Goal: Communication & Community: Answer question/provide support

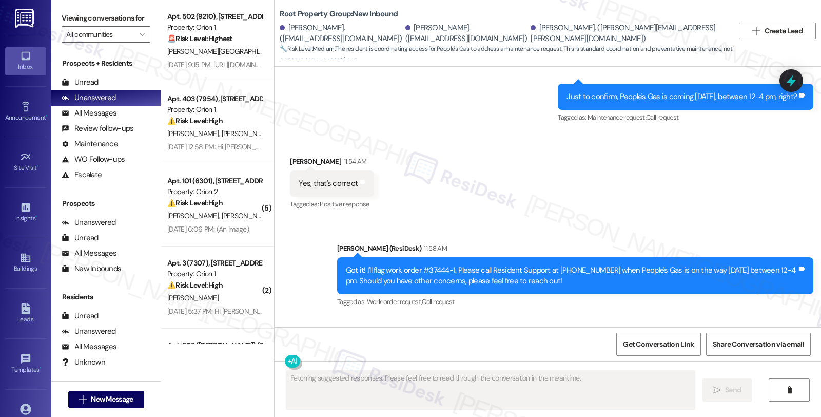
scroll to position [4346, 0]
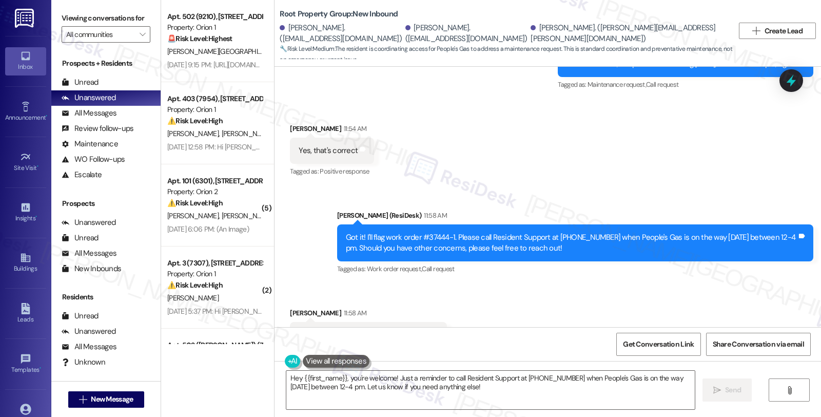
click at [767, 284] on div "Received via SMS Abigail Subach 11:58 AM Thank you for all of your help! Tags a…" at bounding box center [548, 327] width 547 height 87
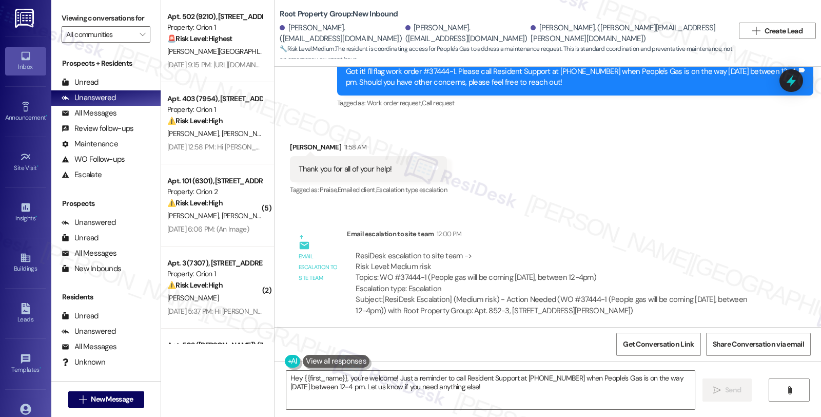
scroll to position [4653, 0]
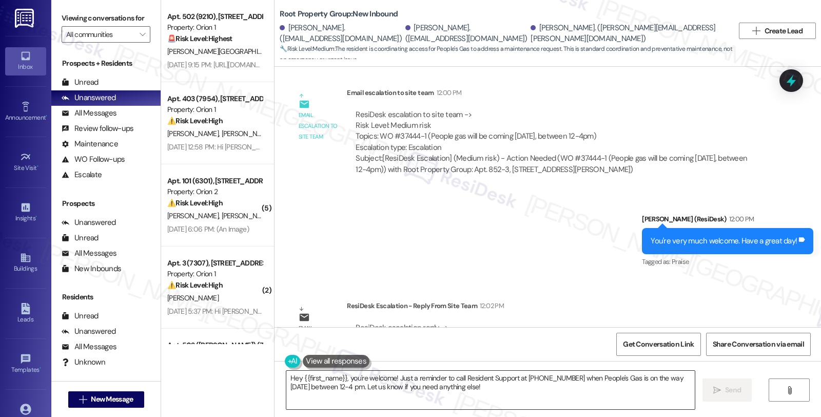
click at [286, 378] on textarea "Hey {{first_name}}, you're welcome! Just a reminder to call Resident Support at…" at bounding box center [490, 390] width 409 height 38
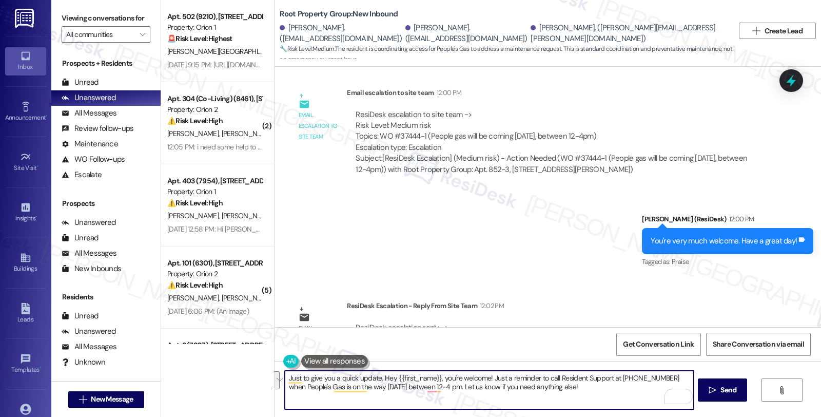
drag, startPoint x: 377, startPoint y: 377, endPoint x: 667, endPoint y: 410, distance: 292.4
click at [667, 410] on div "Just to give you a quick update, Hey {{first_name}}, you're welcome! Just a rem…" at bounding box center [548, 399] width 547 height 77
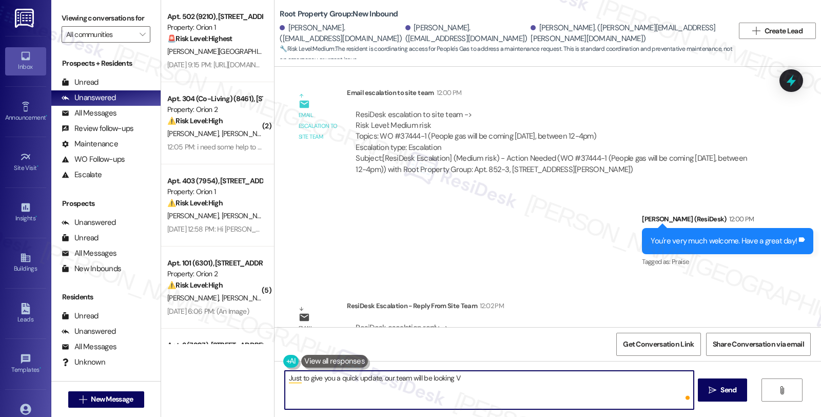
paste textarea "we will be looking forward for their call."
click at [484, 377] on textarea "Just to give you a quick update, our team will be looking forward to their call." at bounding box center [489, 390] width 409 height 38
type textarea "Just to give you a quick update, our team will be looking forward to your call …"
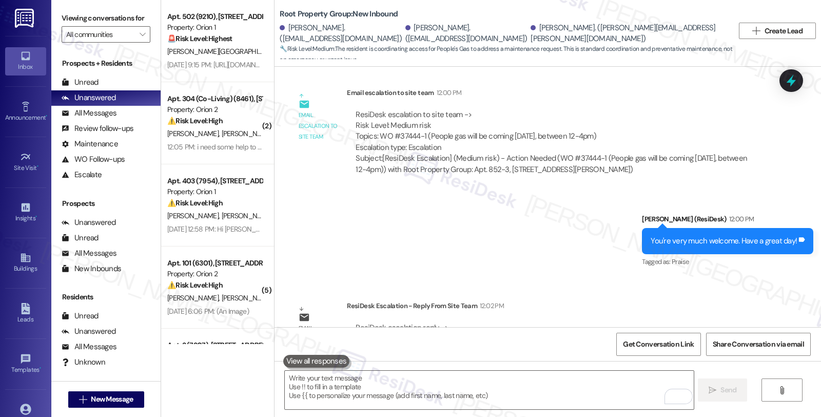
click at [718, 141] on div "Email escalation to site team Email escalation to site team 12:00 PM ResiDesk e…" at bounding box center [528, 135] width 492 height 111
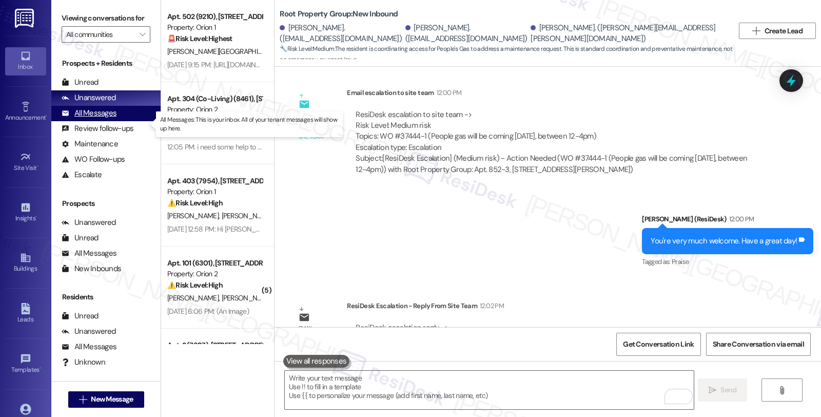
click at [84, 119] on div "All Messages" at bounding box center [89, 113] width 55 height 11
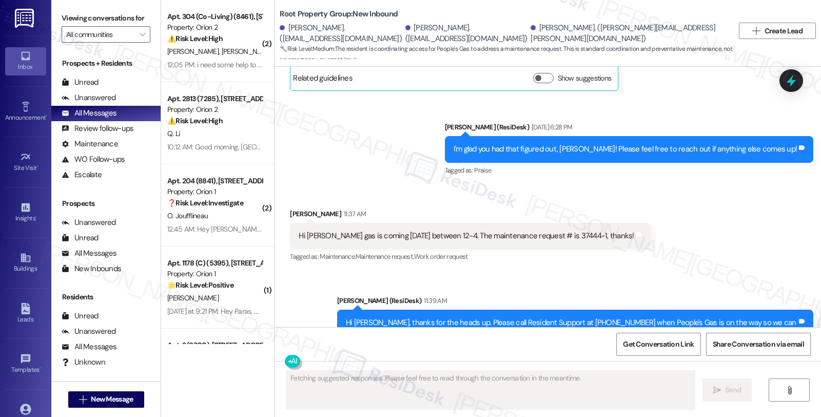
scroll to position [4346, 0]
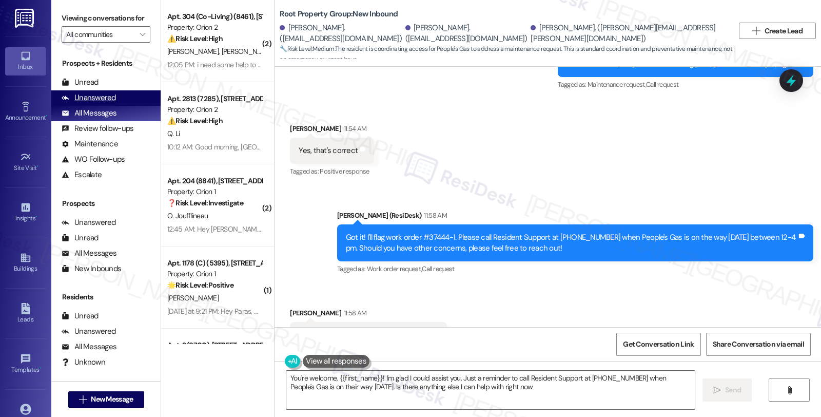
type textarea "You're welcome, {{first_name}}! I'm glad I could assist you. Just a reminder to…"
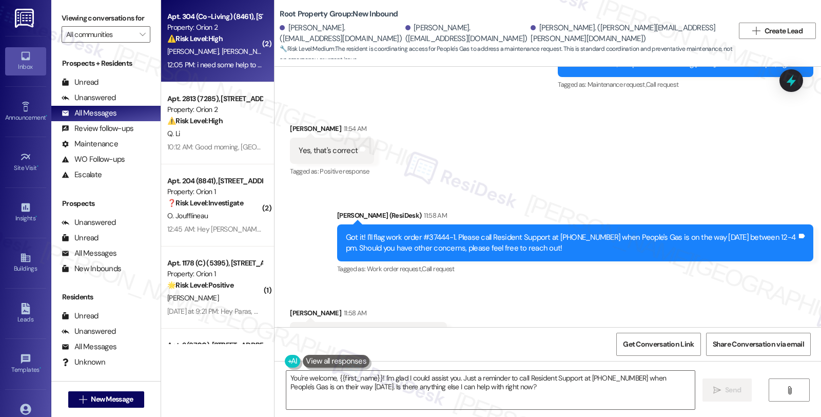
click at [222, 51] on span "[PERSON_NAME]" at bounding box center [247, 51] width 51 height 9
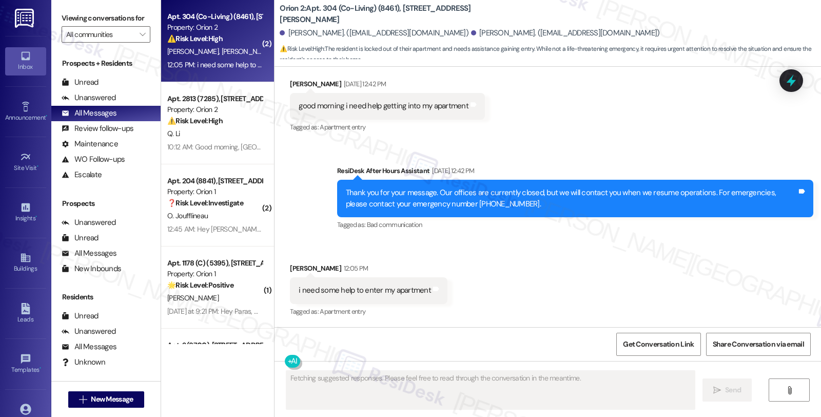
scroll to position [2460, 0]
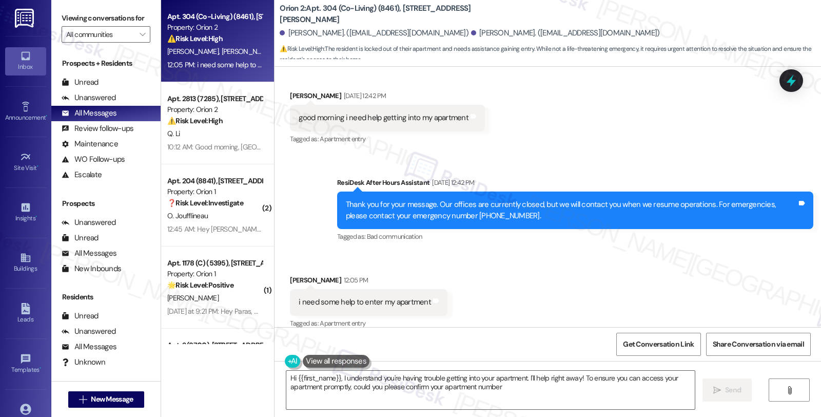
type textarea "Hi {{first_name}}, I understand you're having trouble getting into your apartme…"
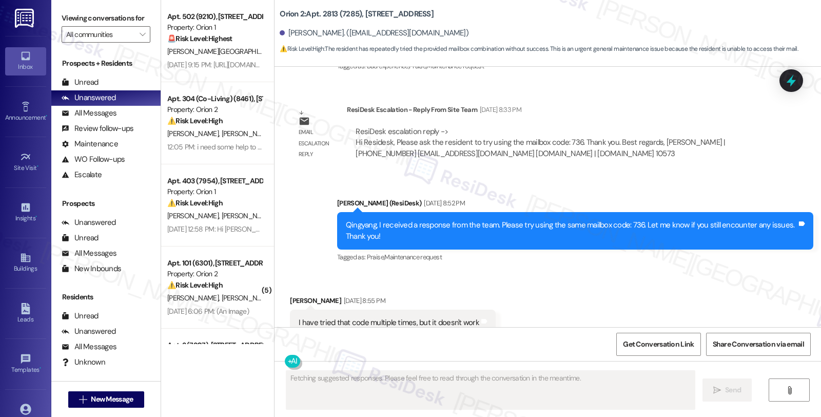
scroll to position [483, 0]
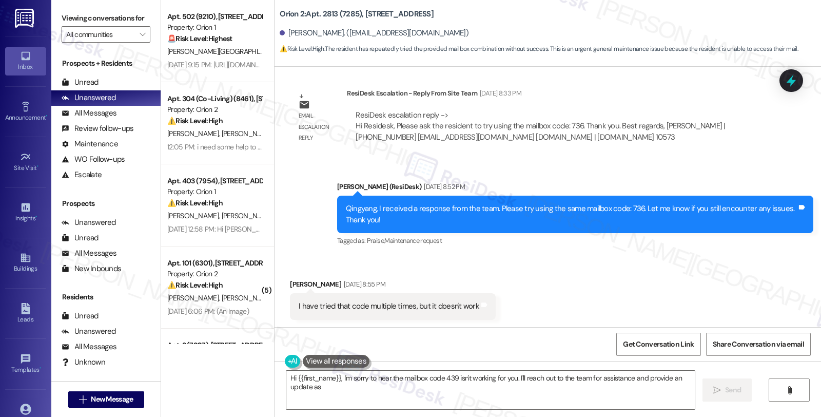
click at [700, 267] on div "Received via SMS Qingyang Li Aug 29, 2025 at 8:55 PM I have tried that code mul…" at bounding box center [548, 291] width 547 height 71
type textarea "Hi {{first_name}}, I'm sorry to hear the mailbox code 439 isn't working for you…"
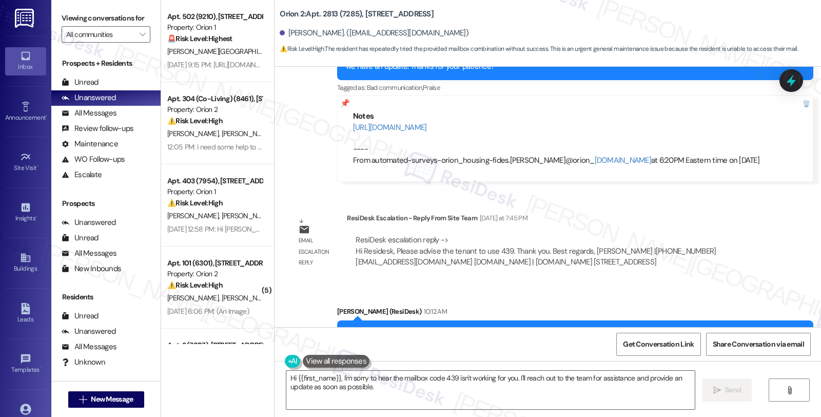
scroll to position [957, 0]
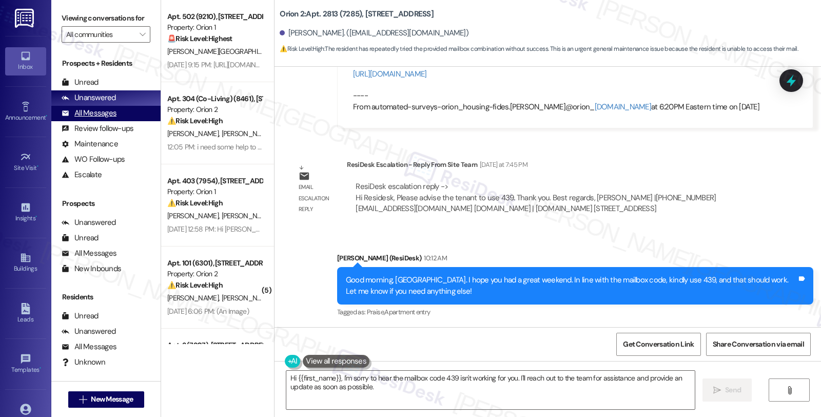
click at [103, 119] on div "All Messages" at bounding box center [89, 113] width 55 height 11
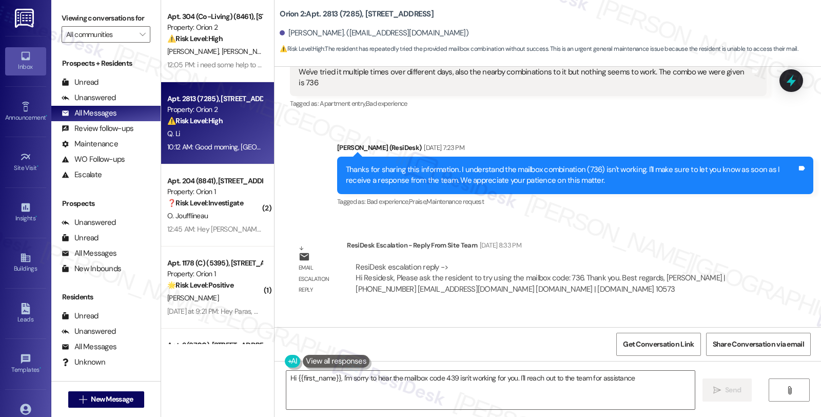
scroll to position [483, 0]
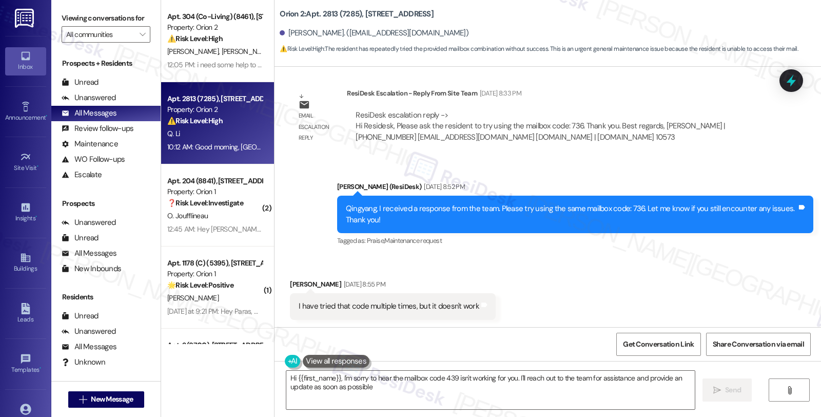
type textarea "Hi {{first_name}}, I'm sorry to hear the mailbox code 439 isn't working for you…"
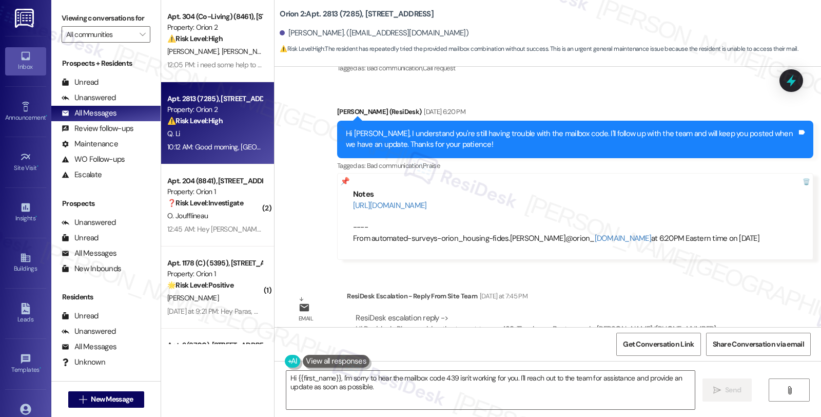
scroll to position [957, 0]
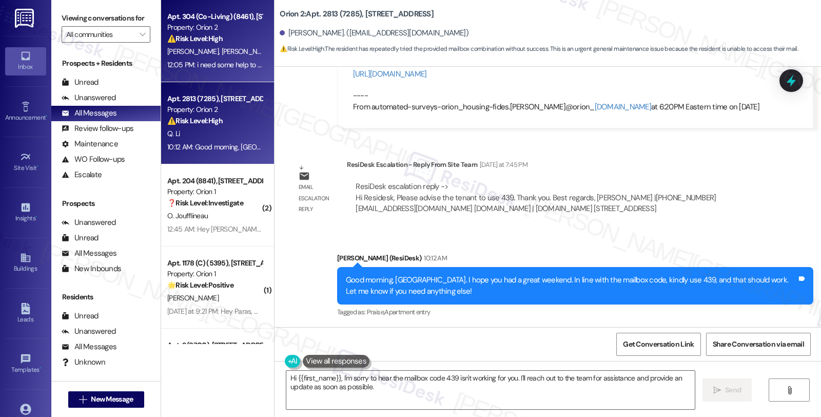
click at [231, 21] on div "Apt. 304 (Co-Living) (8461), [STREET_ADDRESS][PERSON_NAME]" at bounding box center [214, 16] width 95 height 11
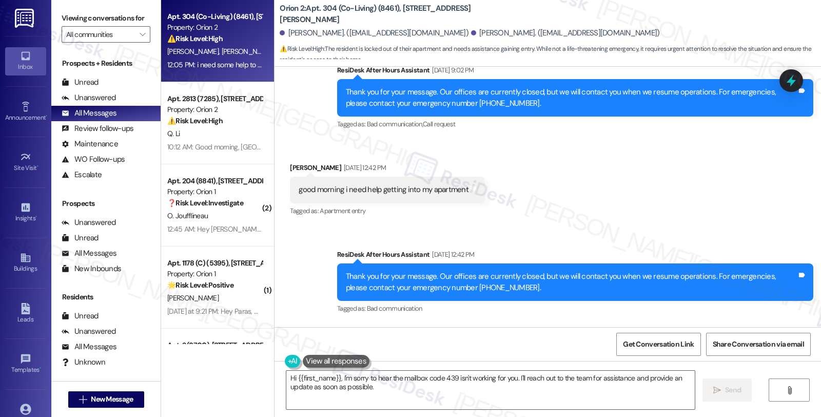
scroll to position [2460, 0]
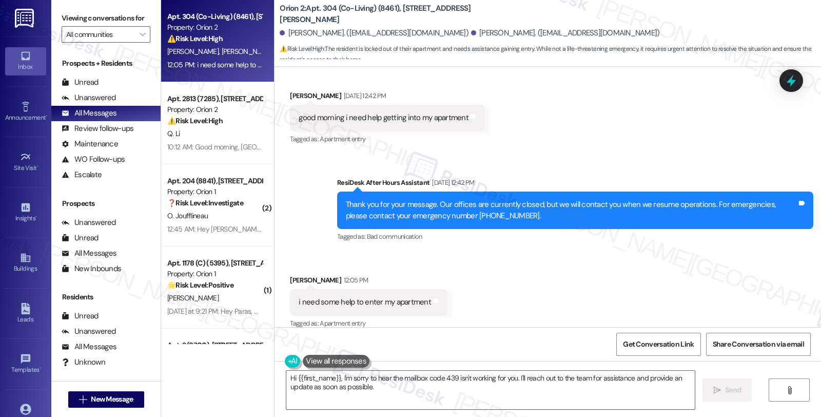
click at [293, 275] on div "Devon Peters 12:05 PM" at bounding box center [369, 282] width 158 height 14
copy div "Devon"
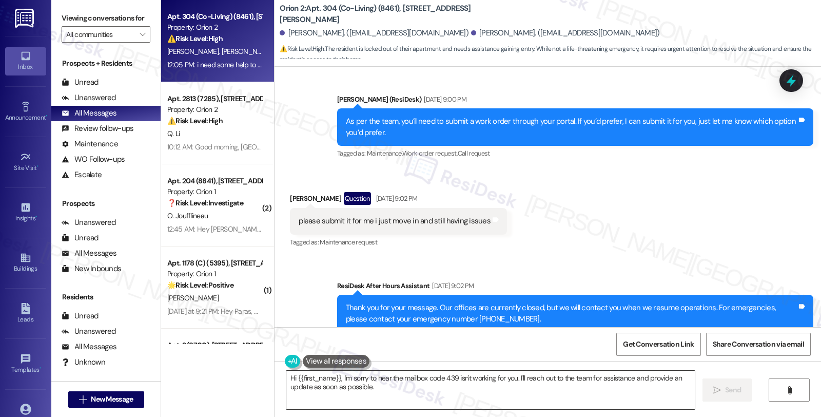
scroll to position [2346, 0]
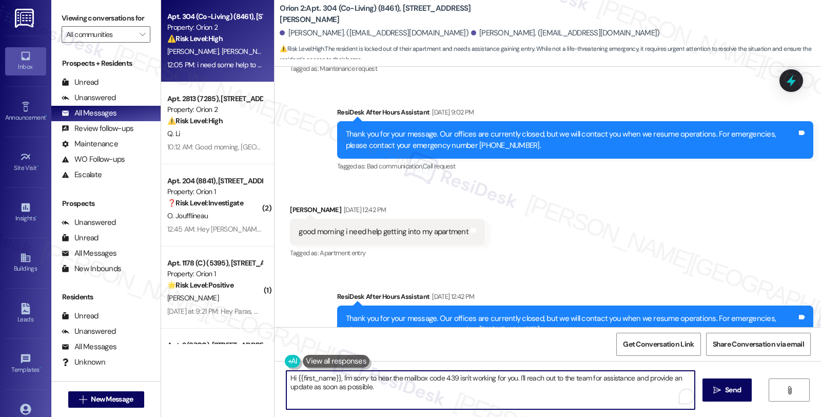
click at [460, 401] on textarea "Hi {{first_name}}, I'm sorry to hear the mailbox code 439 isn't working for you…" at bounding box center [490, 390] width 409 height 38
paste textarea "Devon"
click at [403, 382] on textarea "Hi Devon, thanks for reaching out." at bounding box center [489, 390] width 409 height 38
click at [576, 380] on textarea "Hi Devon, thanks for reaching out. I understand you need help getting into your…" at bounding box center [489, 390] width 409 height 38
click at [607, 380] on textarea "Hi Devon, thanks for reaching out. I understand you need help getting into your…" at bounding box center [489, 390] width 409 height 38
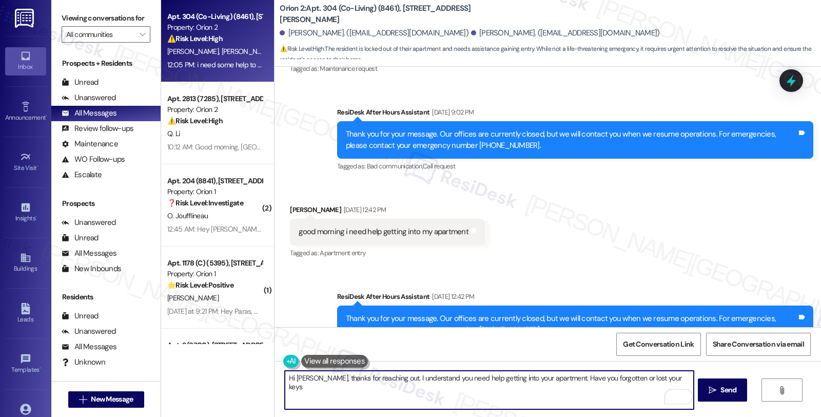
click at [681, 379] on textarea "Hi Devon, thanks for reaching out. I understand you need help getting into your…" at bounding box center [489, 390] width 409 height 38
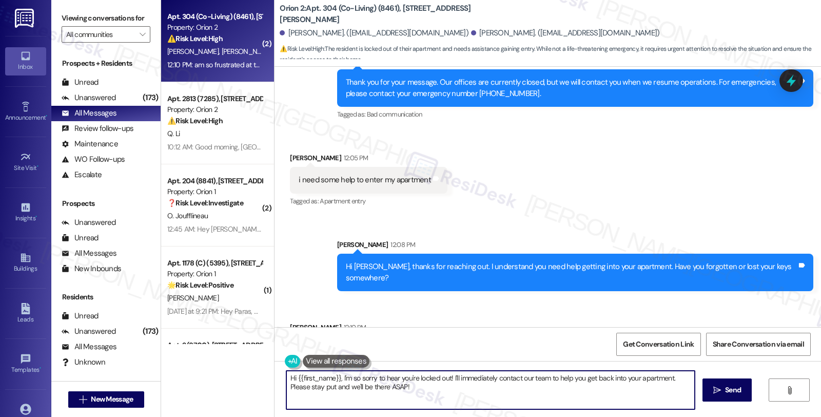
scroll to position [2674, 0]
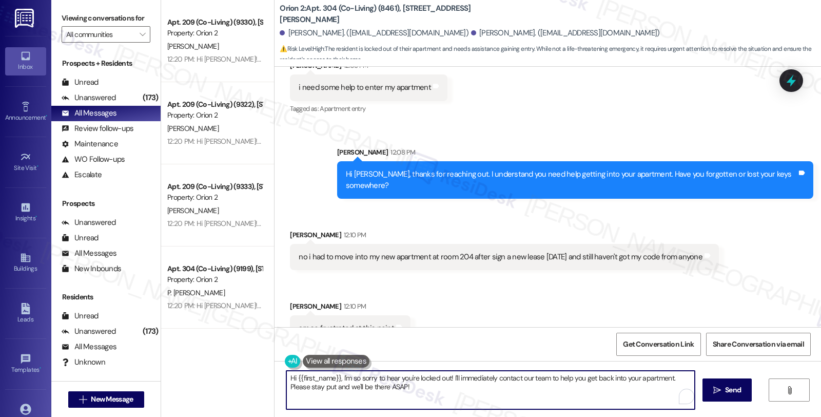
drag, startPoint x: 283, startPoint y: 378, endPoint x: 454, endPoint y: 397, distance: 172.5
click at [454, 397] on textarea "Hi {{first_name}}, I'm so sorry to hear you're locked out! I'll immediately con…" at bounding box center [490, 390] width 409 height 38
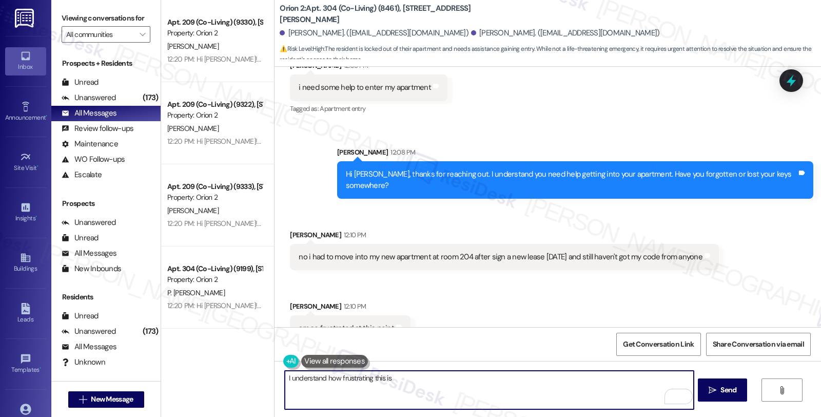
click at [285, 375] on textarea "I understand how frustrating this is" at bounding box center [489, 390] width 409 height 38
click at [351, 382] on textarea "I can imagine how frustratingt this" at bounding box center [489, 390] width 409 height 38
click at [432, 382] on textarea "I can imagine how frustrating this" at bounding box center [489, 390] width 409 height 38
paste textarea "All move-in items (keys, garage clickers, etc.) can be found inside your unit, …"
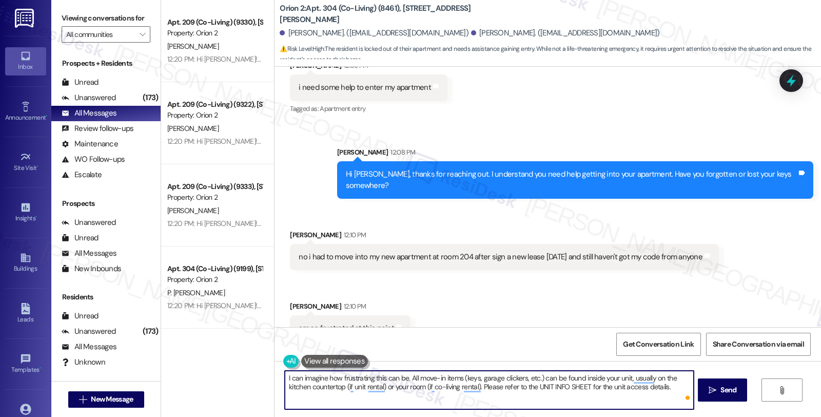
click at [404, 378] on textarea "I can imagine how frustrating this can be. All move-in items (keys, garage clic…" at bounding box center [489, 390] width 409 height 38
click at [521, 385] on textarea "I can imagine how frustrating this can be. Please know that all move-in items (…" at bounding box center [489, 390] width 409 height 38
click at [383, 394] on textarea "I can imagine how frustrating this can be. Please know that all move-in items (…" at bounding box center [489, 390] width 409 height 38
type textarea "I can imagine how frustrating this can be. Please know that all move-in items (…"
click at [472, 401] on textarea "I can imagine how frustrating this can be. Please know that all move-in items (…" at bounding box center [489, 390] width 409 height 38
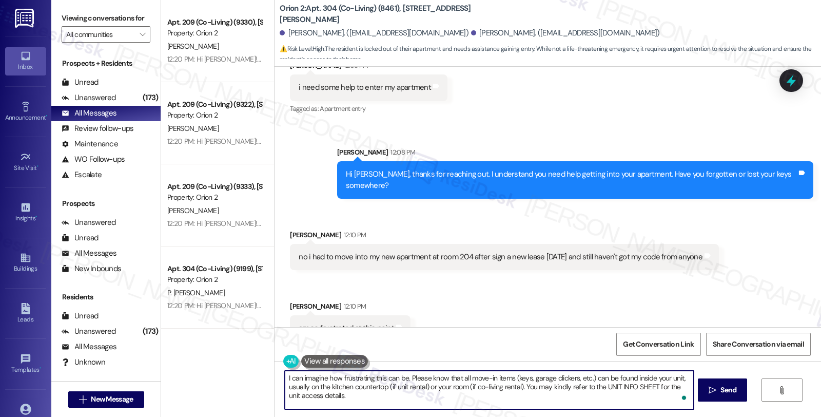
click at [410, 400] on textarea "I can imagine how frustrating this can be. Please know that all move-in items (…" at bounding box center [489, 390] width 409 height 38
click at [367, 401] on textarea "I can imagine how frustrating this can be. Please know that all move-in items (…" at bounding box center [489, 390] width 409 height 38
click at [363, 396] on textarea "I can imagine how frustrating this can be. Please know that all move-in items (…" at bounding box center [489, 390] width 409 height 38
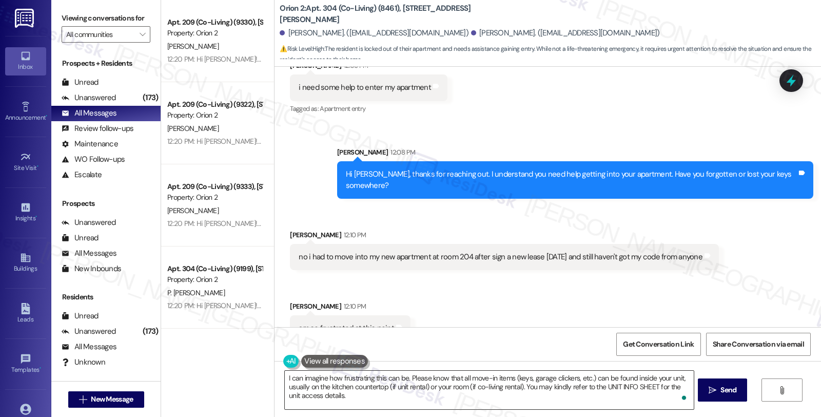
click at [394, 386] on textarea "I can imagine how frustrating this can be. Please know that all move-in items (…" at bounding box center [489, 390] width 409 height 38
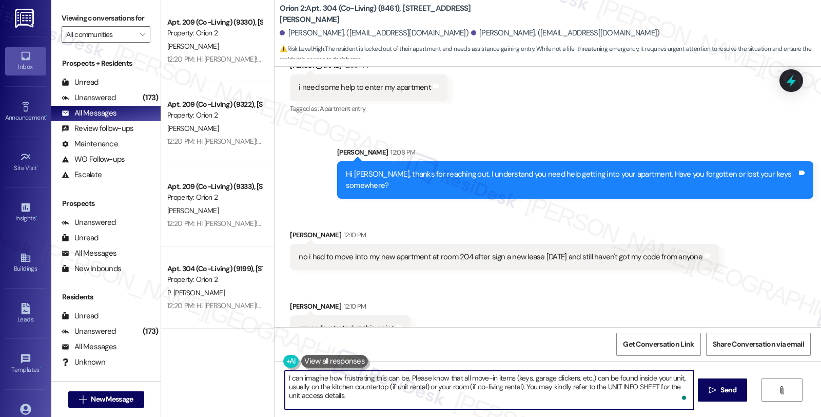
click at [376, 396] on textarea "I can imagine how frustrating this can be. Please know that all move-in items (…" at bounding box center [489, 390] width 409 height 38
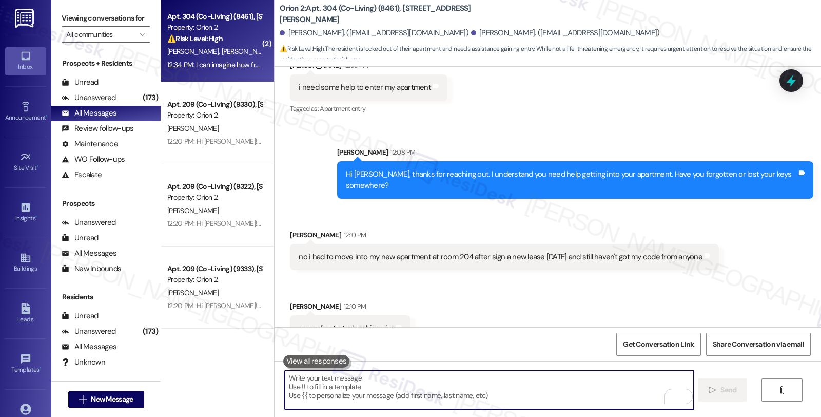
scroll to position [2768, 0]
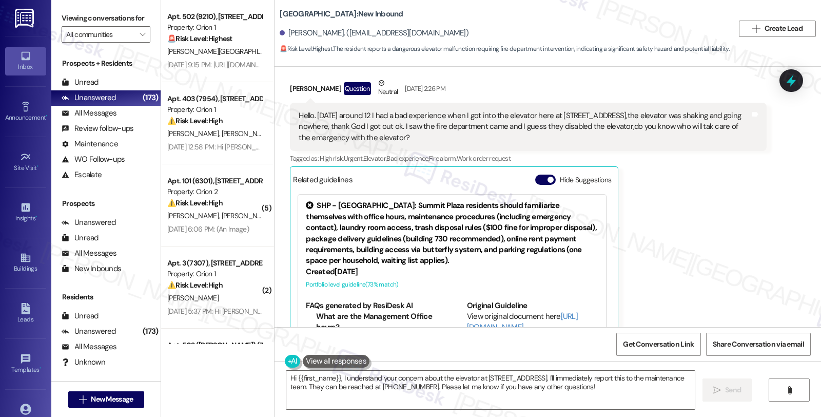
scroll to position [2203, 0]
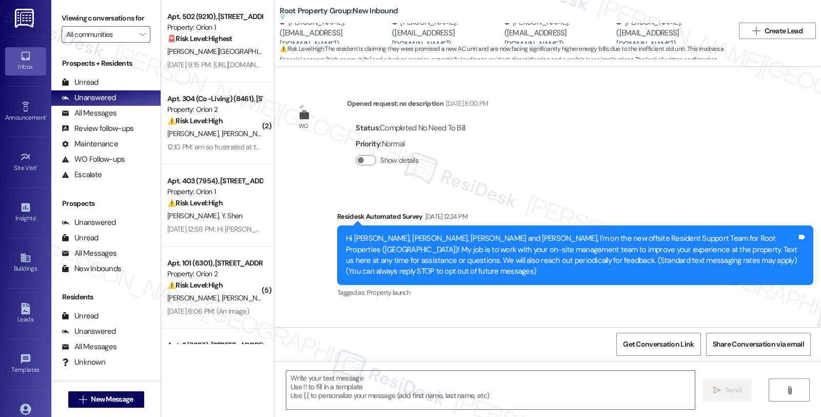
scroll to position [4937, 0]
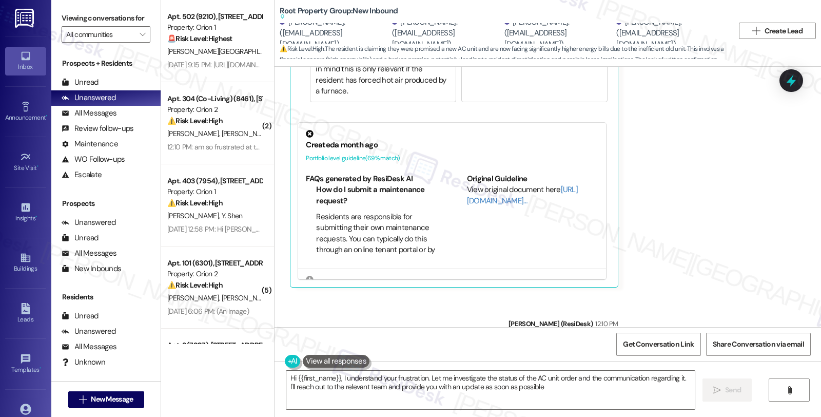
type textarea "Hi {{first_name}}, I understand your frustration. Let me investigate the status…"
click at [681, 209] on div "Received via SMS [PERSON_NAME] 11:44 AM We did not. We were told when our AC wa…" at bounding box center [548, 84] width 547 height 422
click at [106, 119] on div "All Messages" at bounding box center [89, 113] width 55 height 11
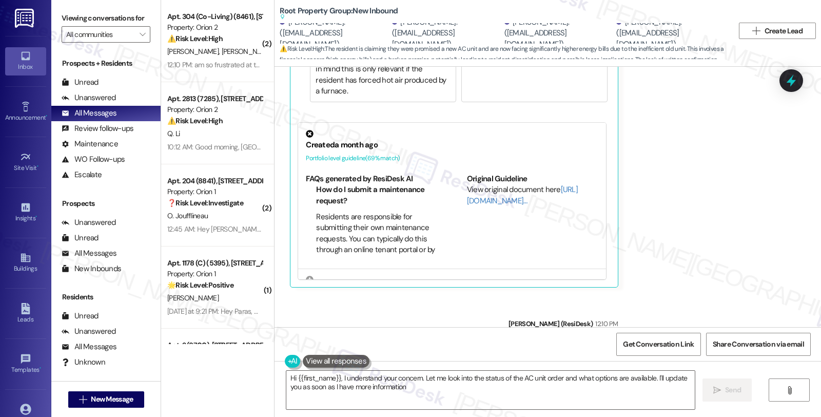
type textarea "Hi {{first_name}}, I understand your concern. Let me look into the status of th…"
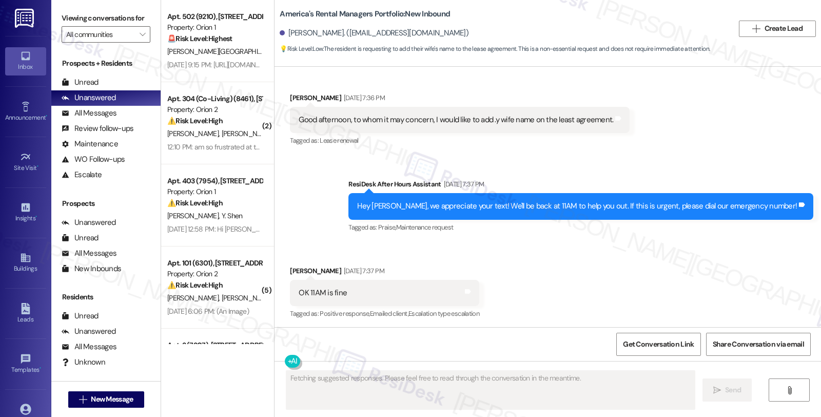
scroll to position [116, 0]
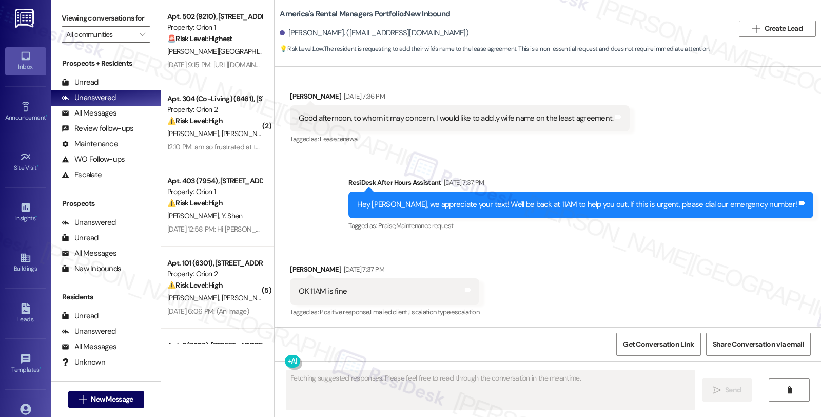
drag, startPoint x: 680, startPoint y: 263, endPoint x: 659, endPoint y: 265, distance: 21.1
click at [680, 263] on div "Received via SMS [PERSON_NAME] [DATE] 7:37 PM OK 11AM is fine Tags and notes Ta…" at bounding box center [548, 284] width 547 height 87
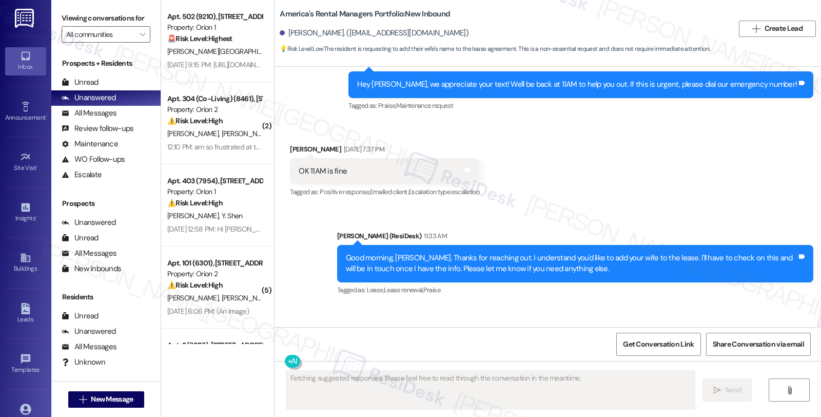
scroll to position [340, 0]
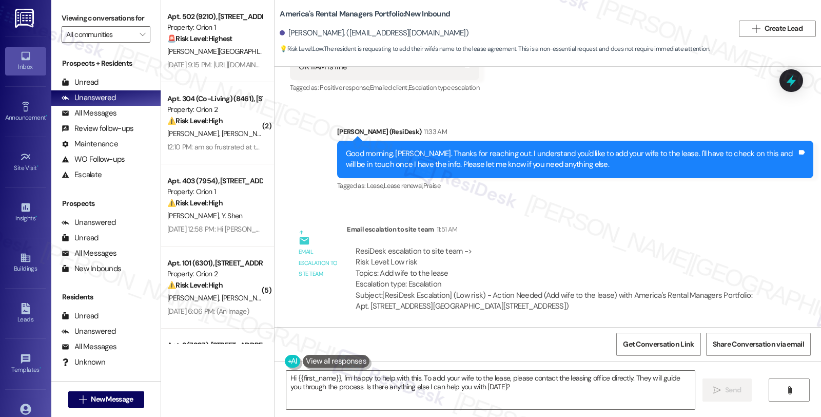
drag, startPoint x: 783, startPoint y: 242, endPoint x: 766, endPoint y: 244, distance: 17.5
click at [783, 242] on div "Survey, sent via SMS Residesk Automated Survey [DATE] 12:47 PM Hi [PERSON_NAME]…" at bounding box center [548, 197] width 547 height 260
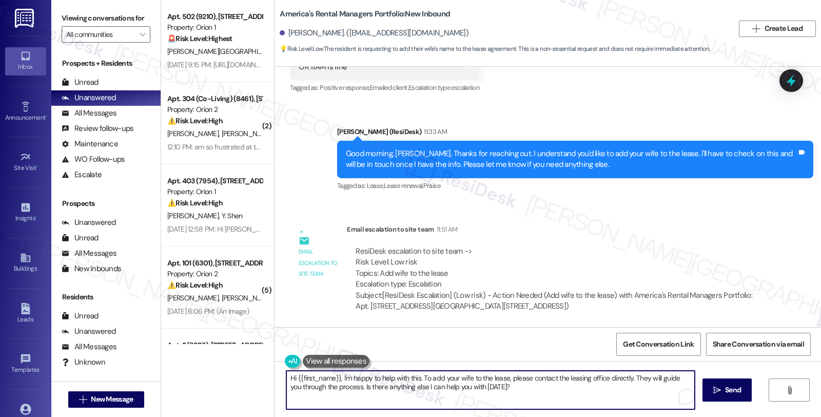
drag, startPoint x: 283, startPoint y: 377, endPoint x: 527, endPoint y: 389, distance: 243.6
click at [527, 389] on textarea "Hi {{first_name}}, I'm happy to help with this. To add your wife to the lease, …" at bounding box center [490, 390] width 409 height 38
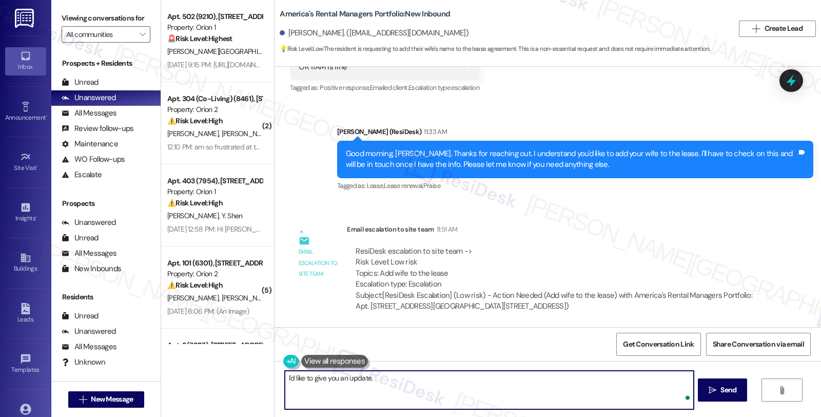
paste textarea "Advise the tenant to provide his wife's name to our team, and to then have his …"
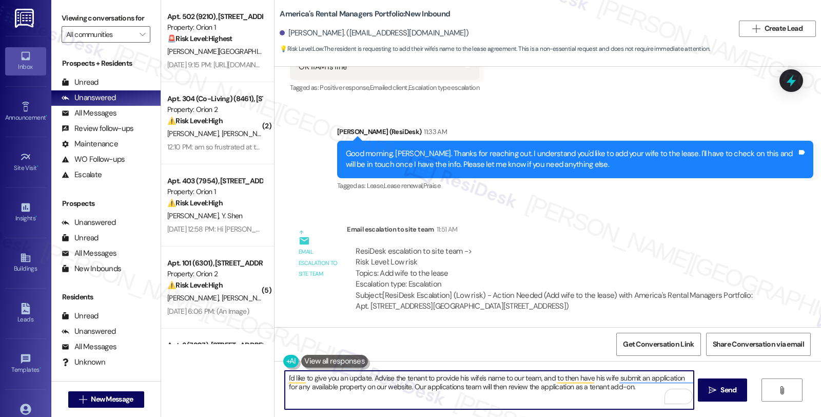
click at [367, 376] on textarea "I'd like to give you an update. Advise the tenant to provide his wife's name to…" at bounding box center [489, 390] width 409 height 38
click at [455, 378] on textarea "I'd like to give you an update. To add your wife to the lease, Advise the tenan…" at bounding box center [489, 390] width 409 height 38
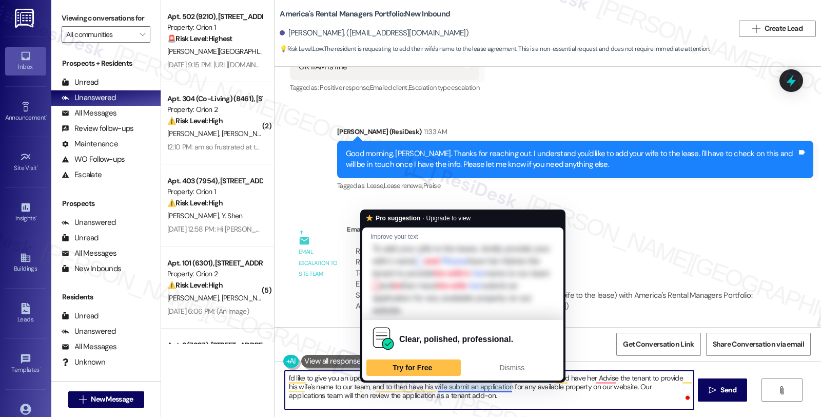
click at [432, 387] on textarea "I'd like to give you an update. To add your wife to the lease, kindly provide y…" at bounding box center [489, 390] width 409 height 38
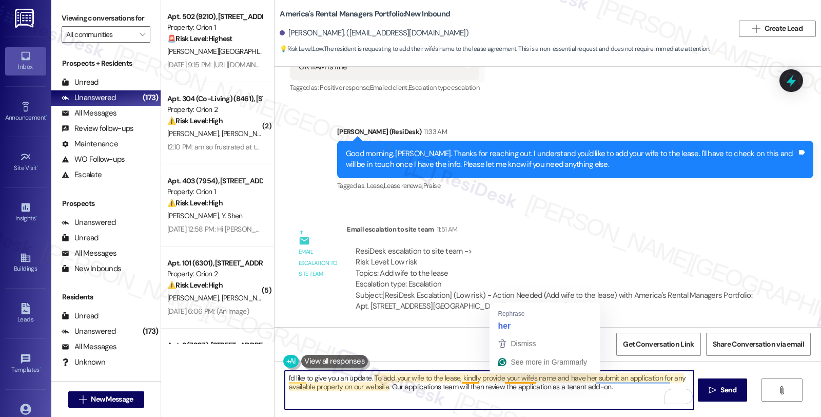
click at [460, 381] on textarea "I'd like to give you an update. To add your wife to the lease, kindly provide y…" at bounding box center [489, 390] width 409 height 38
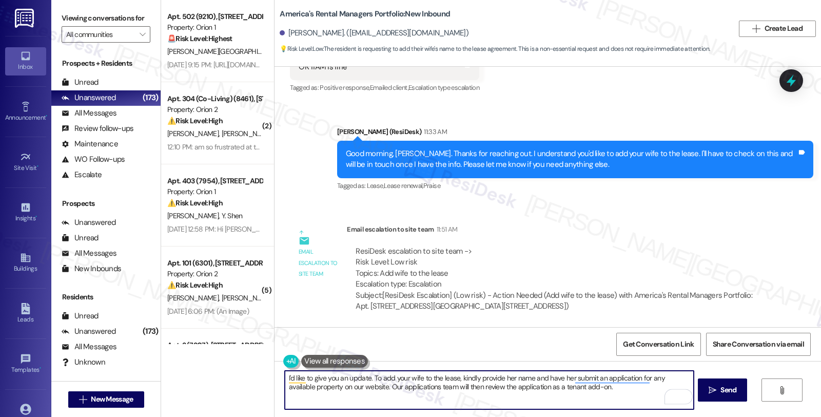
click at [556, 377] on textarea "I'd like to give you an update. To add your wife to the lease, kindly provide h…" at bounding box center [489, 390] width 409 height 38
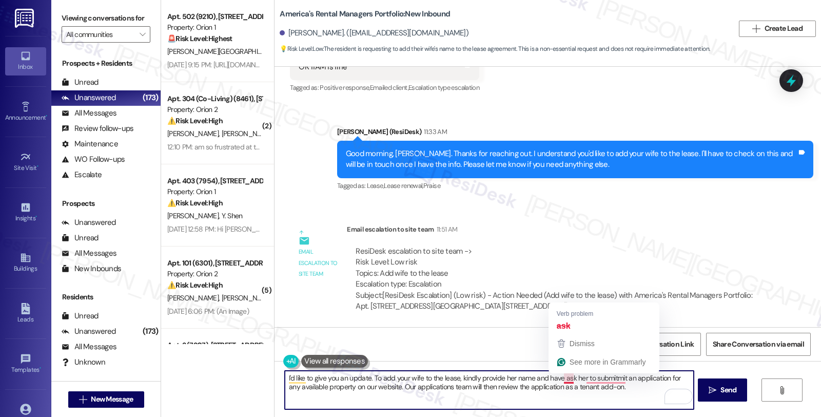
click at [547, 381] on textarea "I'd like to give you an update. To add your wife to the lease, kindly provide h…" at bounding box center [489, 390] width 409 height 38
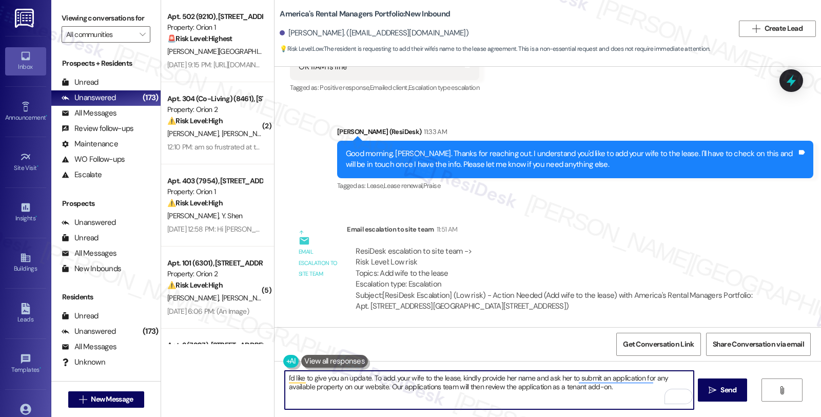
click at [588, 388] on textarea "I'd like to give you an update. To add your wife to the lease, kindly provide h…" at bounding box center [489, 390] width 409 height 38
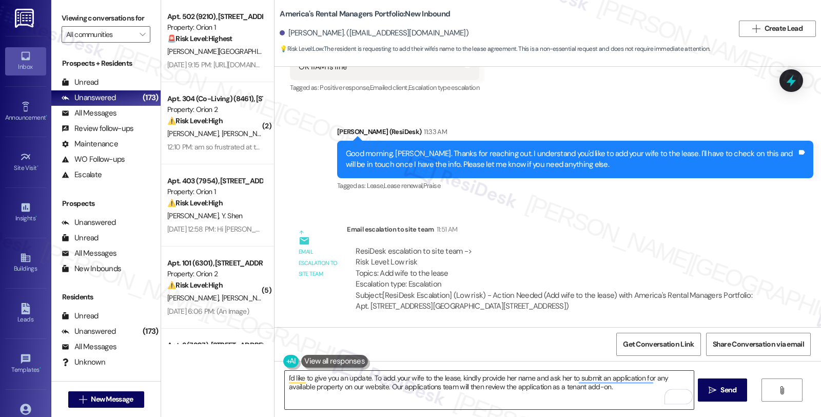
click at [535, 387] on textarea "I'd like to give you an update. To add your wife to the lease, kindly provide h…" at bounding box center [489, 390] width 409 height 38
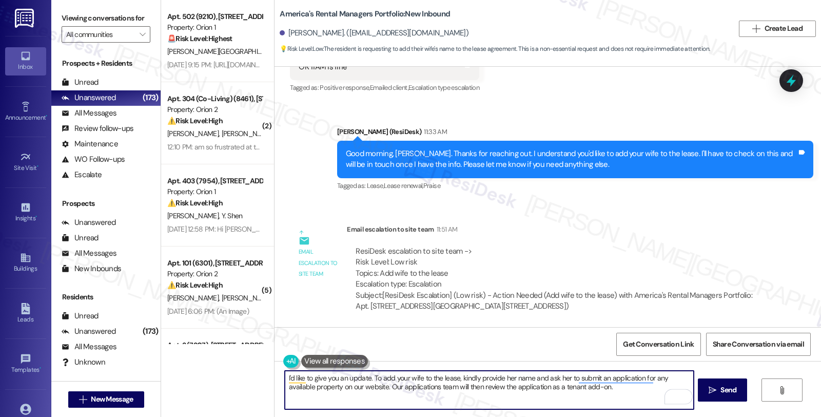
click at [535, 387] on textarea "I'd like to give you an update. To add your wife to the lease, kindly provide h…" at bounding box center [489, 390] width 409 height 38
type textarea "I'd like to give you an update. To add your wife to the lease, kindly provide h…"
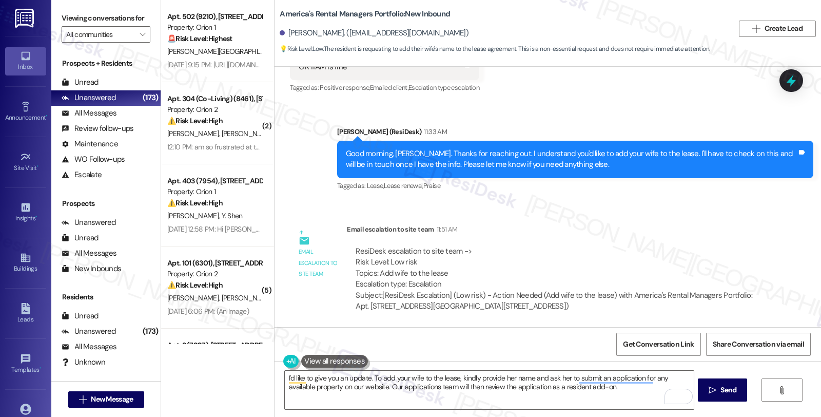
click at [702, 243] on div "ResiDesk escalation to site team -> Risk Level: Low risk Topics: Add wife to th…" at bounding box center [556, 279] width 419 height 82
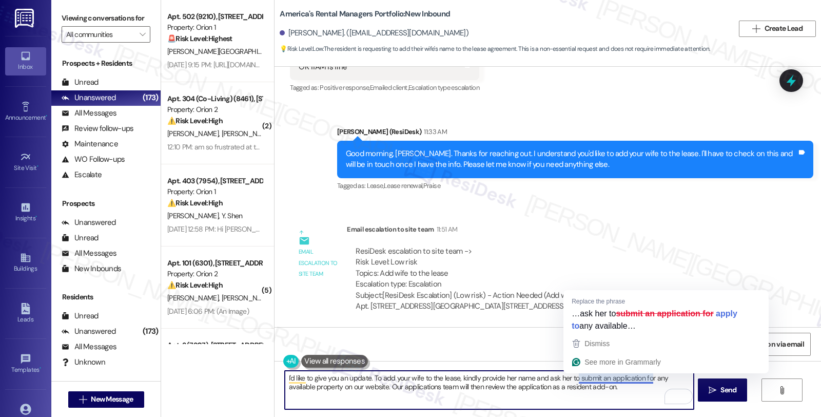
click at [592, 385] on textarea "I'd like to give you an update. To add your wife to the lease, kindly provide h…" at bounding box center [489, 390] width 409 height 38
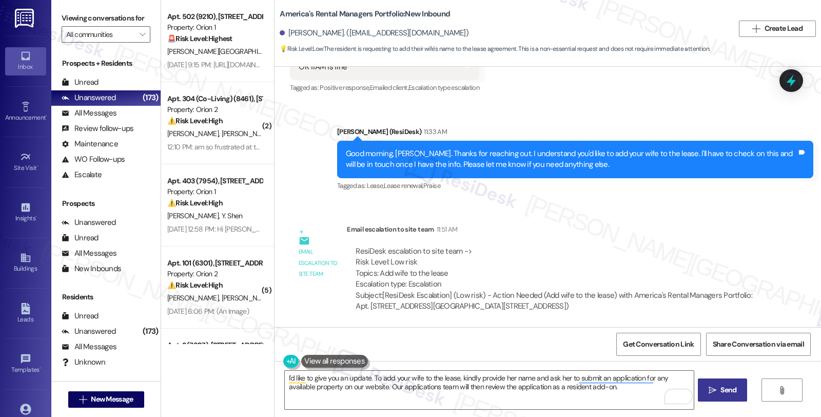
click at [709, 391] on icon "" at bounding box center [713, 390] width 8 height 8
